Goal: Communication & Community: Answer question/provide support

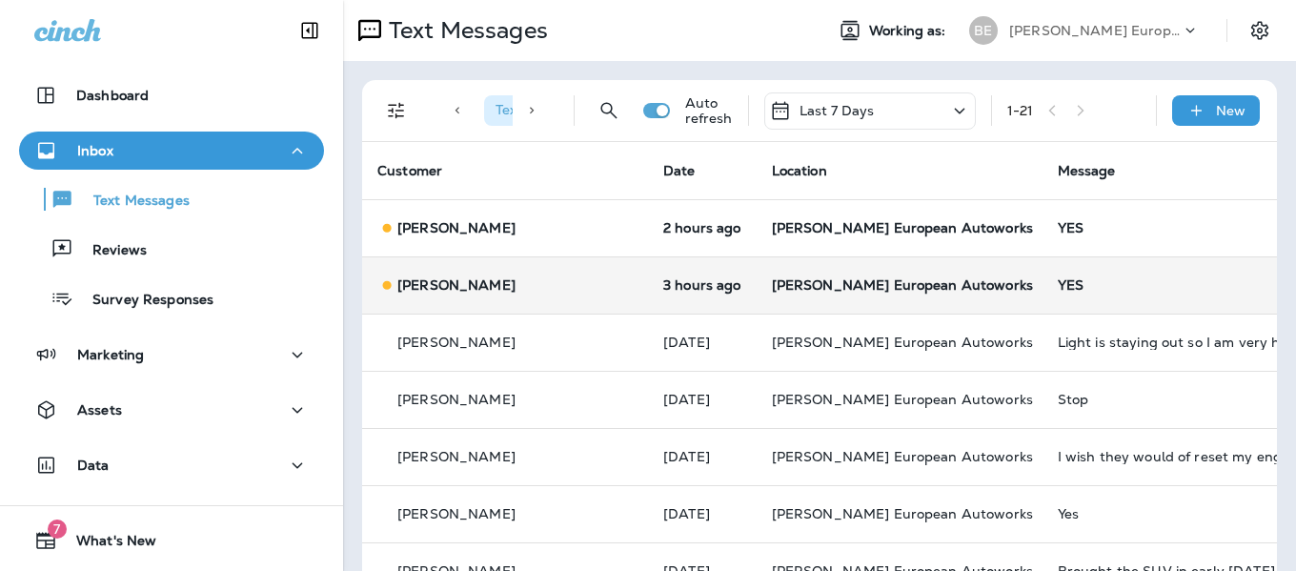
click at [526, 275] on div "[PERSON_NAME]" at bounding box center [504, 285] width 255 height 20
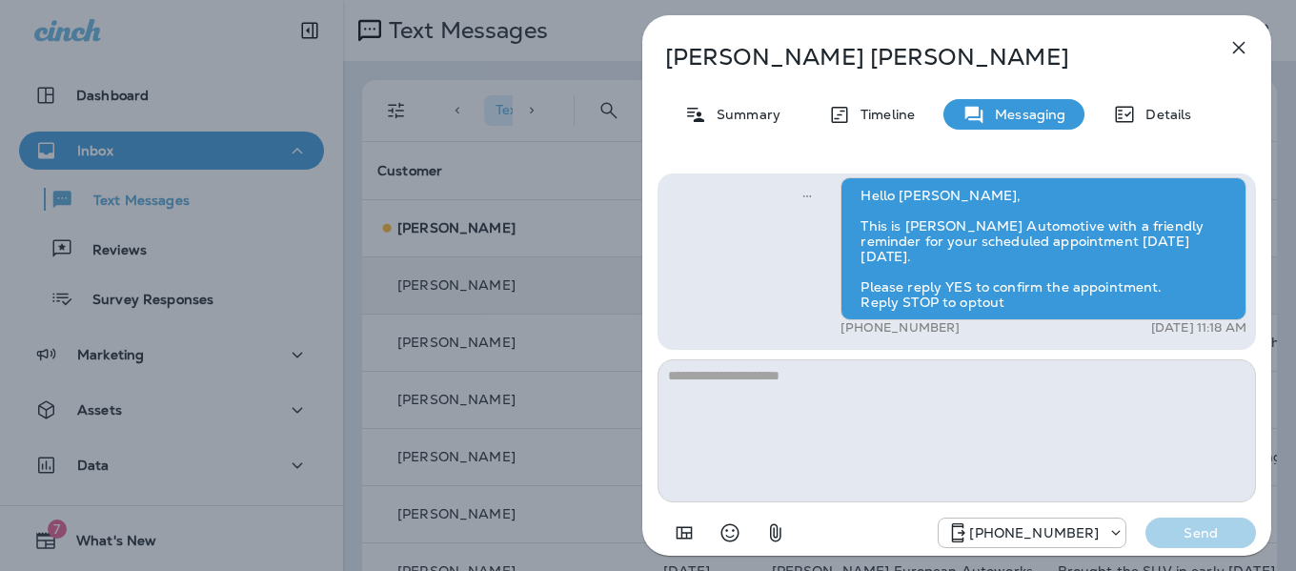
click at [1241, 43] on icon "button" at bounding box center [1239, 47] width 23 height 23
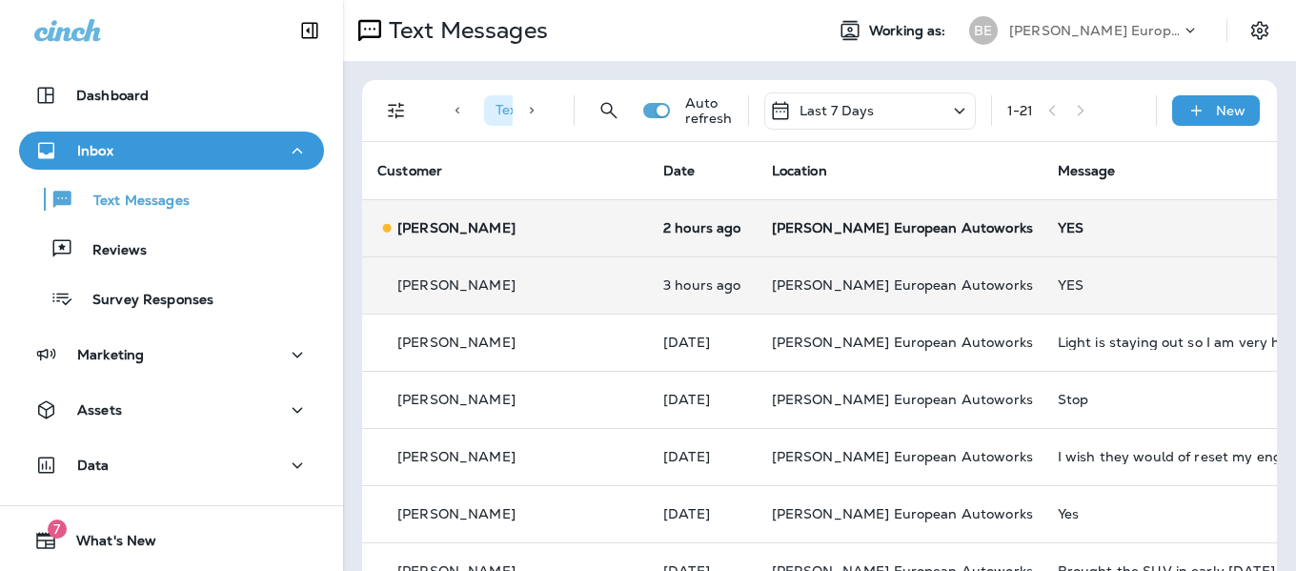
click at [648, 237] on td "2 hours ago" at bounding box center [702, 227] width 109 height 57
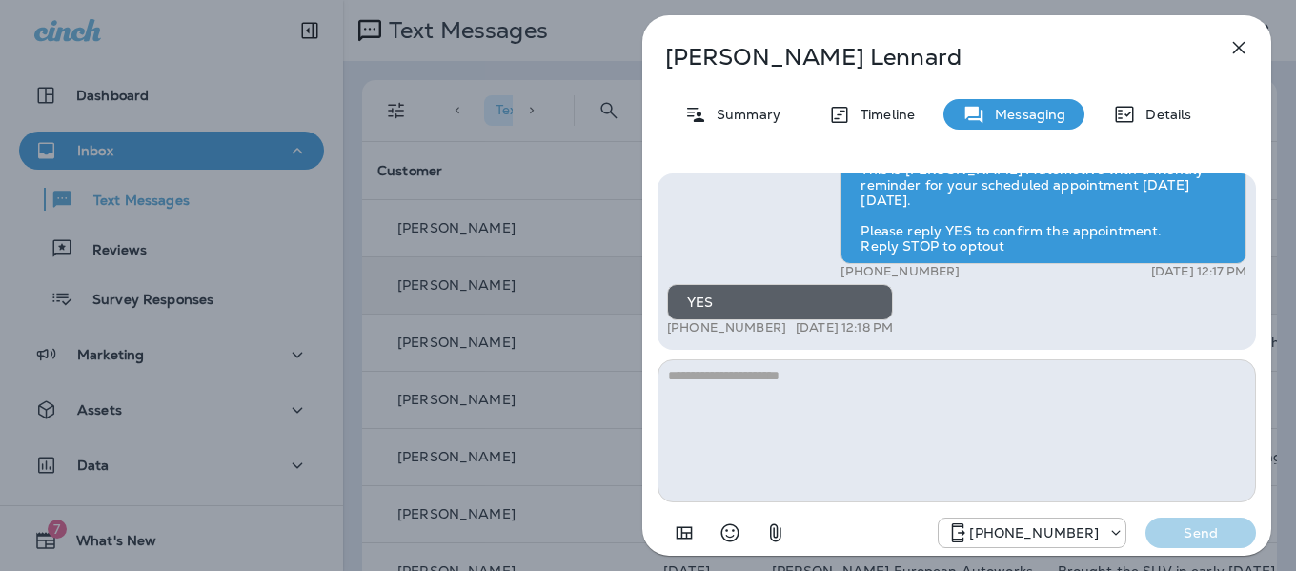
click at [1234, 50] on icon "button" at bounding box center [1239, 47] width 23 height 23
